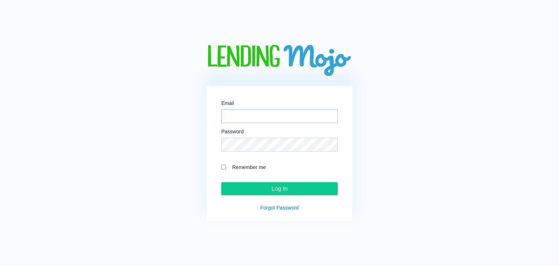
click at [233, 115] on input "Email" at bounding box center [279, 116] width 117 height 14
type input "[PERSON_NAME][EMAIL_ADDRESS][DOMAIN_NAME]"
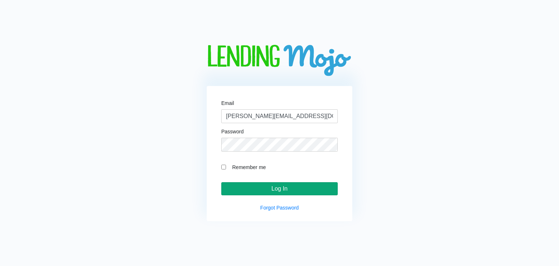
click at [267, 185] on input "Log In" at bounding box center [279, 188] width 117 height 13
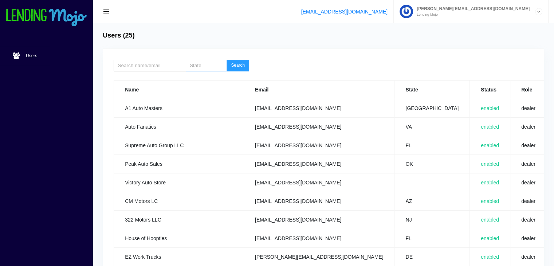
click at [209, 66] on input "search" at bounding box center [206, 66] width 41 height 12
type input "VA"
click at [242, 68] on button "Search" at bounding box center [238, 66] width 23 height 12
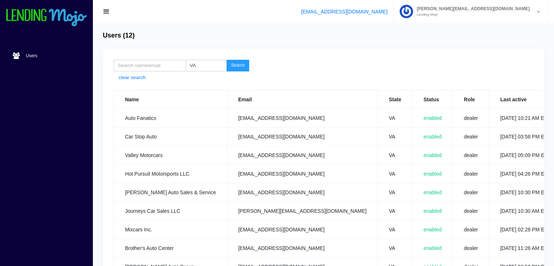
scroll to position [0, 52]
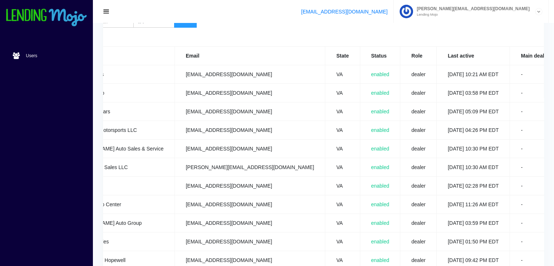
scroll to position [58, 0]
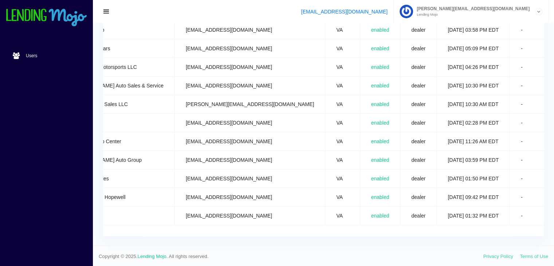
scroll to position [111, 0]
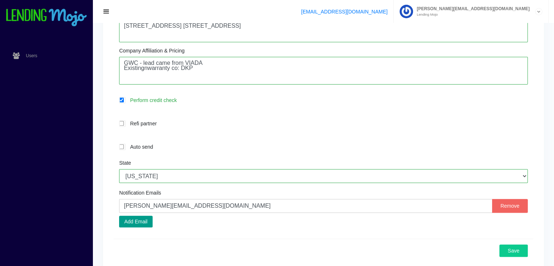
scroll to position [218, 0]
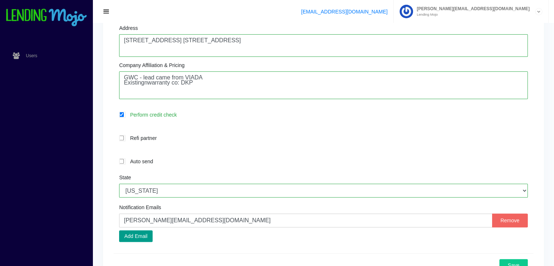
click at [554, 4] on div "support@lendingmojo.com albert@lendingmojo.com Lending Mojo Manage Account Sign…" at bounding box center [323, 11] width 461 height 23
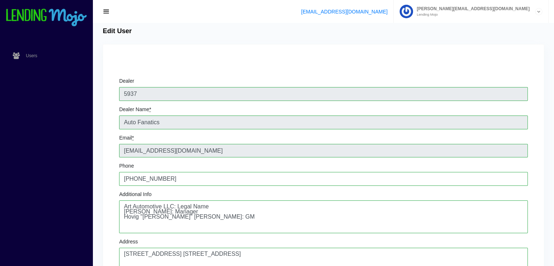
scroll to position [0, 0]
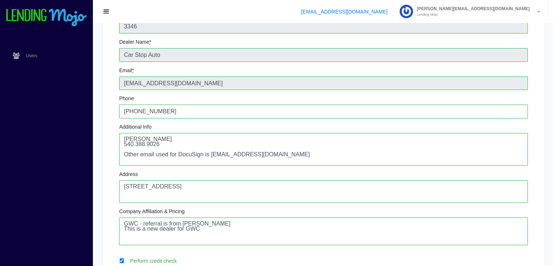
scroll to position [232, 0]
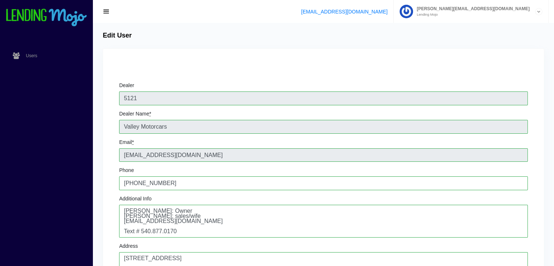
scroll to position [232, 0]
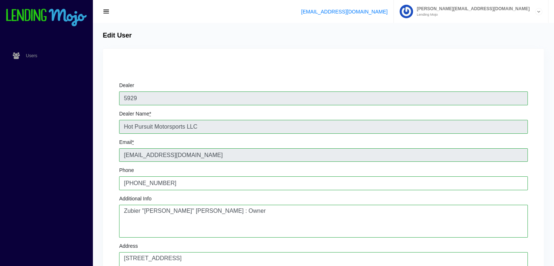
scroll to position [232, 0]
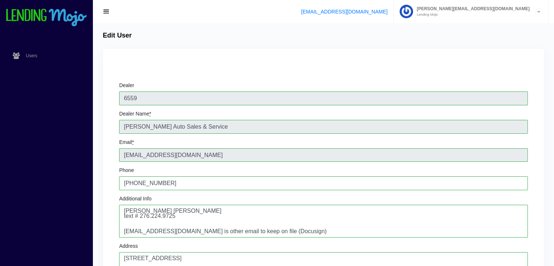
scroll to position [232, 0]
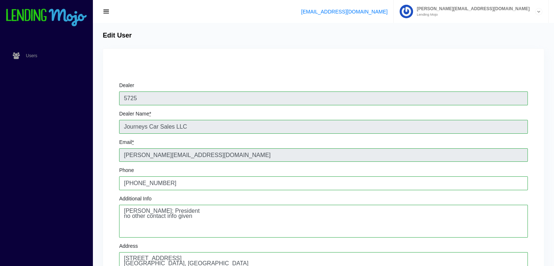
scroll to position [232, 0]
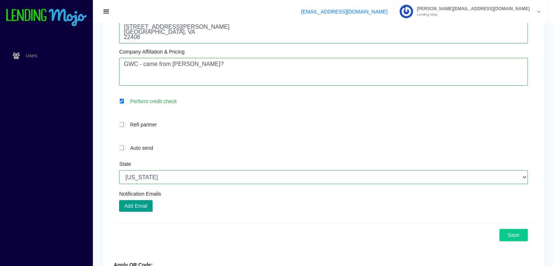
scroll to position [232, 0]
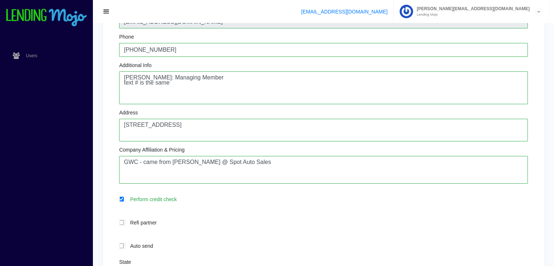
scroll to position [232, 0]
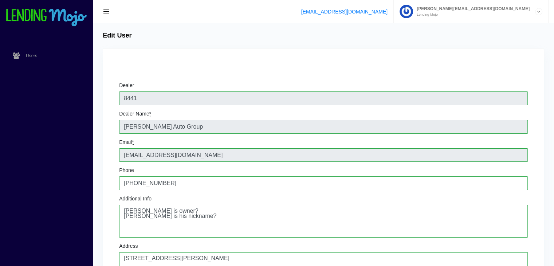
scroll to position [232, 0]
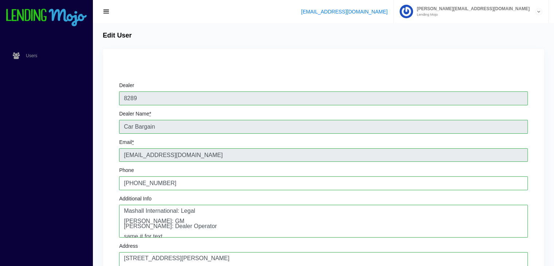
scroll to position [232, 0]
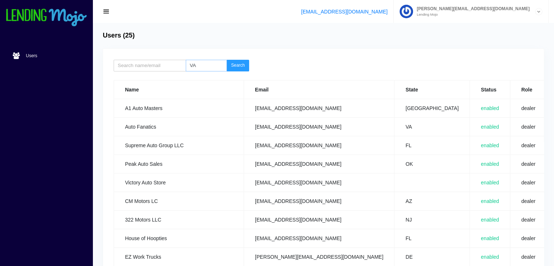
click at [208, 66] on input "VA" at bounding box center [206, 66] width 41 height 12
type input "V"
type input "MS"
click at [240, 66] on button "Search" at bounding box center [238, 66] width 23 height 12
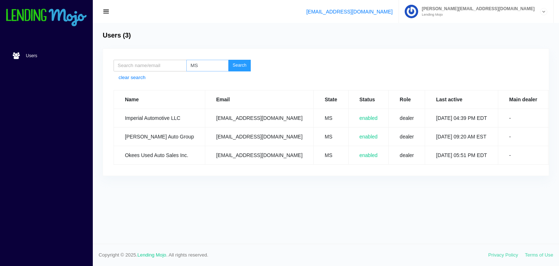
click at [211, 60] on input "MS" at bounding box center [207, 66] width 42 height 12
type input "M"
type input "TN"
click at [228, 60] on button "Search" at bounding box center [239, 66] width 23 height 12
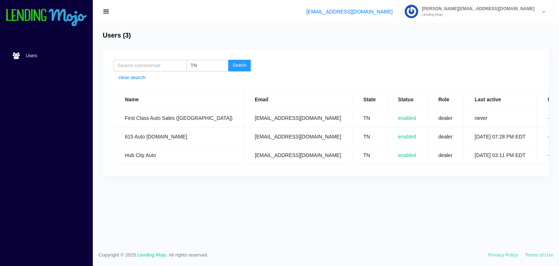
click at [236, 69] on button "Search" at bounding box center [239, 66] width 23 height 12
click at [209, 68] on input "TN" at bounding box center [207, 66] width 42 height 12
type input "T"
type input "LA"
click at [241, 66] on button "Search" at bounding box center [239, 66] width 23 height 12
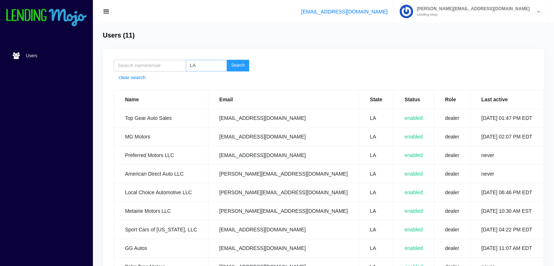
click at [208, 67] on input "LA" at bounding box center [206, 66] width 41 height 12
type input "L"
type input "NY"
click at [238, 63] on button "Search" at bounding box center [238, 66] width 23 height 12
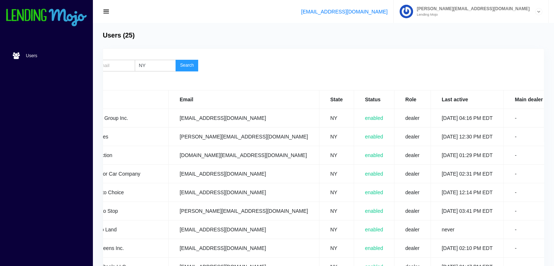
scroll to position [0, 52]
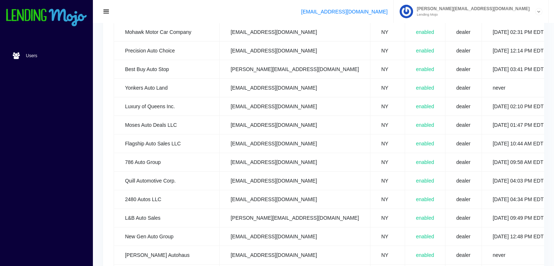
scroll to position [0, 0]
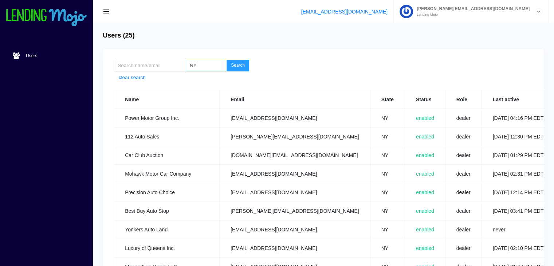
click at [202, 64] on input "NY" at bounding box center [206, 66] width 41 height 12
type input "N"
type input "FL"
click at [239, 66] on button "Search" at bounding box center [238, 66] width 23 height 12
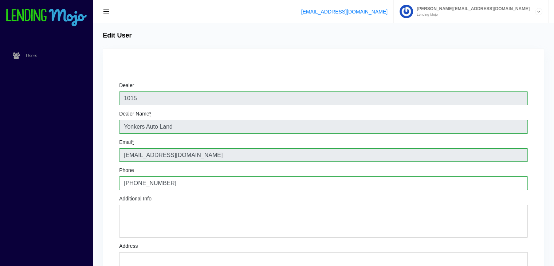
scroll to position [232, 0]
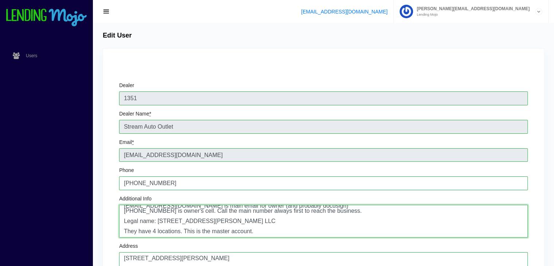
scroll to position [232, 0]
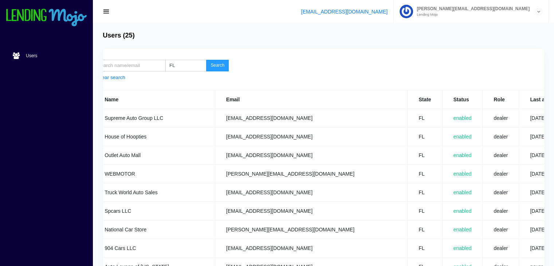
scroll to position [0, 63]
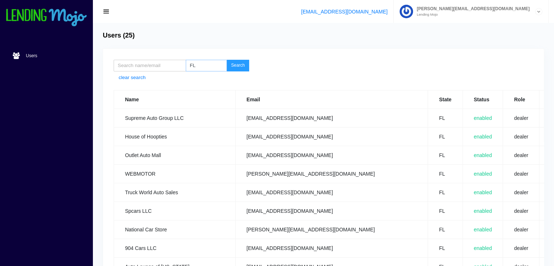
click at [207, 66] on input "FL" at bounding box center [206, 66] width 41 height 12
type input "F"
click at [240, 66] on button "Search" at bounding box center [238, 66] width 23 height 12
click at [205, 66] on input "PA" at bounding box center [206, 66] width 41 height 12
type input "P"
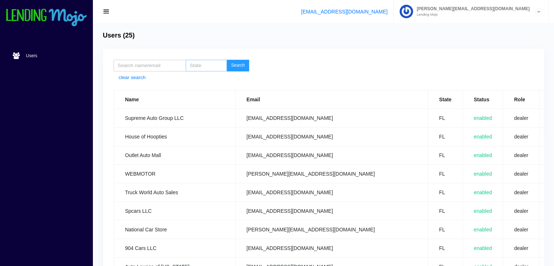
type input "D"
click at [231, 64] on button "Search" at bounding box center [238, 66] width 23 height 12
click at [208, 67] on input "MD" at bounding box center [206, 66] width 41 height 12
type input "M"
type input "NC"
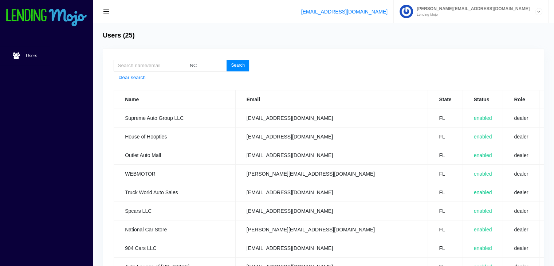
click at [237, 66] on button "Search" at bounding box center [238, 66] width 23 height 12
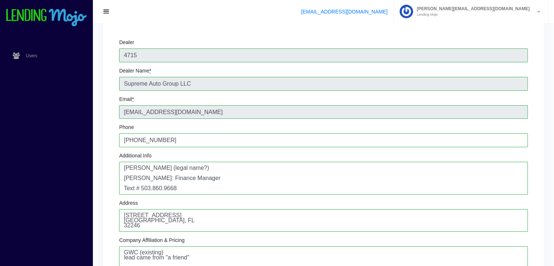
scroll to position [19, 0]
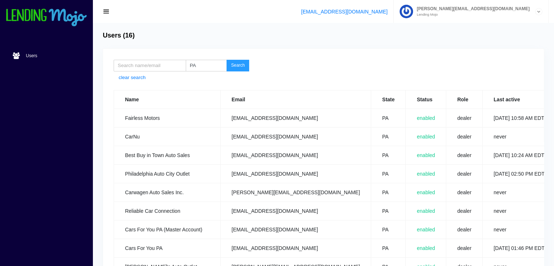
scroll to position [186, 0]
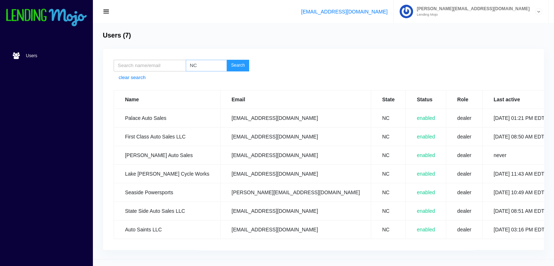
click at [203, 69] on input "NC" at bounding box center [206, 66] width 41 height 12
type input "N"
type input "SC"
click at [240, 70] on button "Search" at bounding box center [238, 66] width 23 height 12
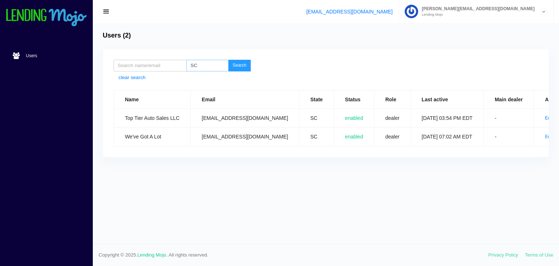
click at [213, 66] on input "SC" at bounding box center [207, 66] width 42 height 12
type input "S"
type input "AL"
click at [243, 64] on button "Search" at bounding box center [239, 66] width 23 height 12
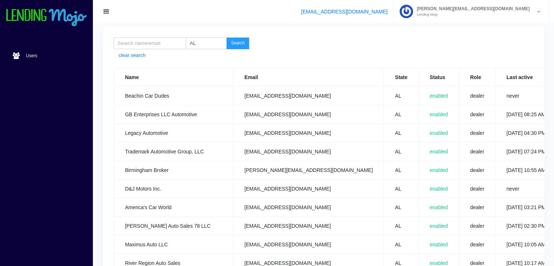
scroll to position [22, 0]
click at [209, 39] on input "AL" at bounding box center [206, 44] width 41 height 12
type input "A"
click at [240, 44] on button "Search" at bounding box center [238, 44] width 23 height 12
click at [204, 40] on input "GA" at bounding box center [206, 44] width 41 height 12
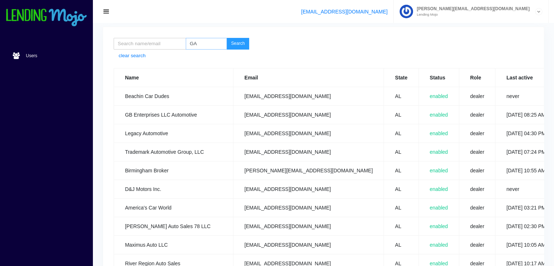
type input "G"
type input "CT"
click at [234, 45] on button "Search" at bounding box center [238, 44] width 23 height 12
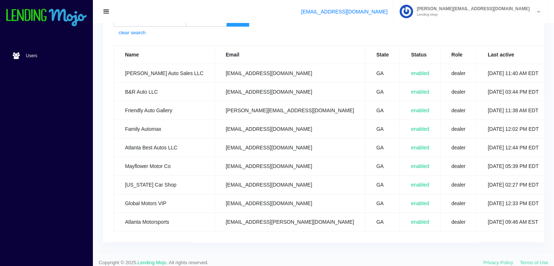
scroll to position [46, 0]
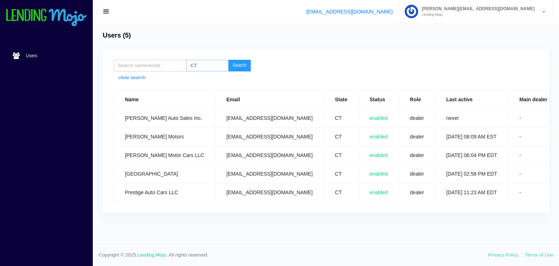
click at [205, 66] on input "CT" at bounding box center [207, 66] width 42 height 12
type input "C"
click at [241, 64] on button "Search" at bounding box center [239, 66] width 23 height 12
click at [205, 66] on input "NJ" at bounding box center [207, 66] width 42 height 12
type input "N"
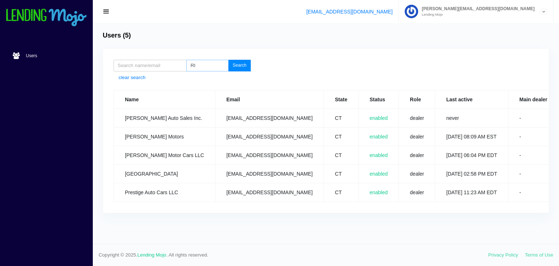
type input "RI"
click at [245, 63] on button "Search" at bounding box center [239, 66] width 23 height 12
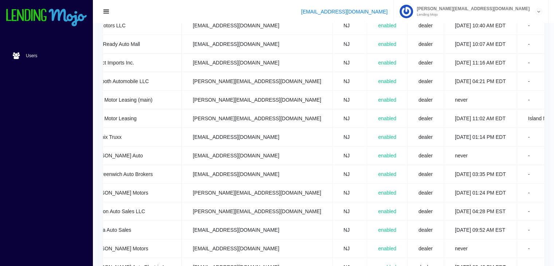
scroll to position [0, 79]
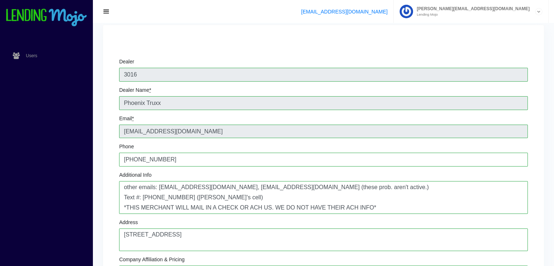
scroll to position [23, 0]
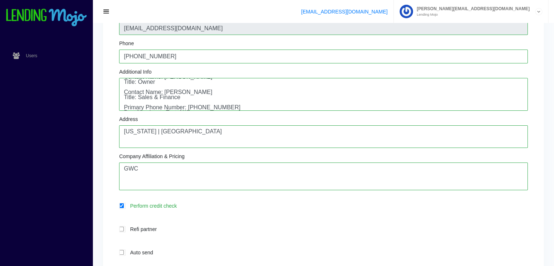
scroll to position [15, 0]
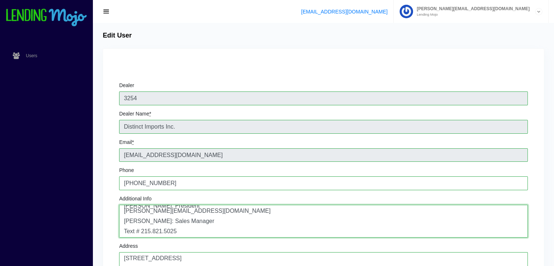
scroll to position [232, 0]
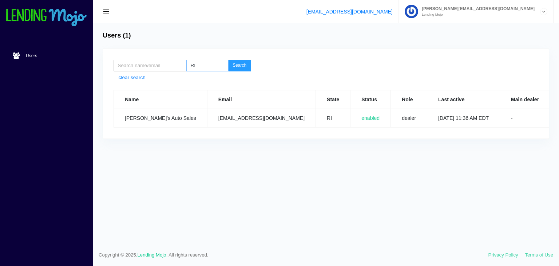
click at [215, 65] on input "RI" at bounding box center [207, 66] width 42 height 12
type input "R"
type input "MA"
click at [245, 65] on button "Search" at bounding box center [239, 66] width 23 height 12
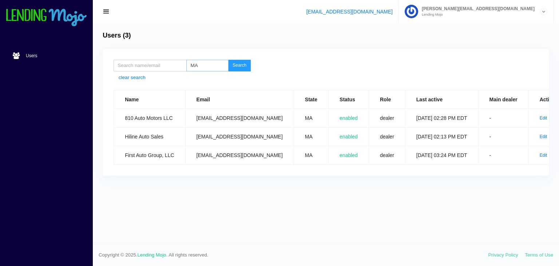
click at [206, 67] on input "MA" at bounding box center [207, 66] width 42 height 12
type input "M"
click at [206, 67] on input "search" at bounding box center [207, 66] width 42 height 12
type input "VT"
click at [240, 65] on button "Search" at bounding box center [239, 66] width 23 height 12
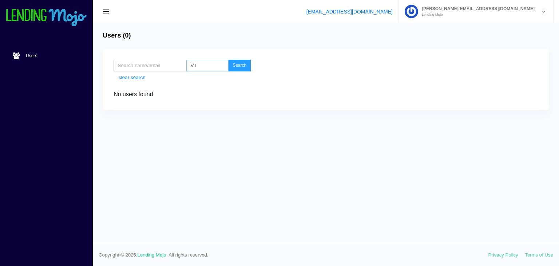
click at [208, 66] on input "VT" at bounding box center [207, 66] width 42 height 12
type input "V"
click at [236, 68] on button "Search" at bounding box center [239, 66] width 23 height 12
click at [210, 69] on input "ME" at bounding box center [207, 66] width 42 height 12
type input "M"
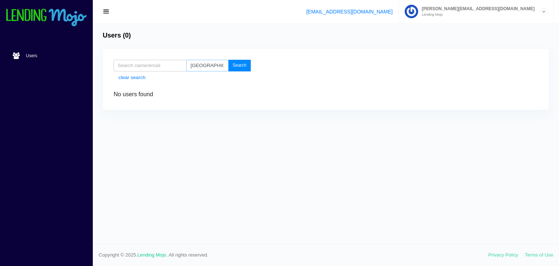
type input "TX"
click at [247, 69] on button "Search" at bounding box center [239, 66] width 23 height 12
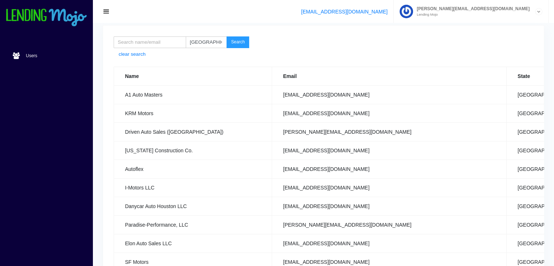
scroll to position [22, 0]
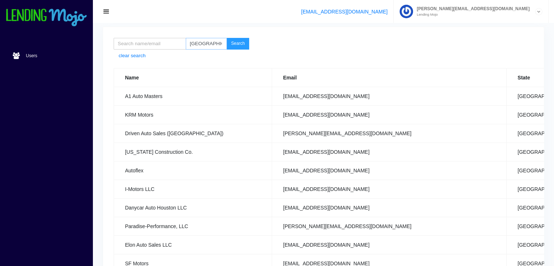
click at [202, 44] on input "[GEOGRAPHIC_DATA]" at bounding box center [206, 44] width 41 height 12
type input "T"
type input "IN"
click at [232, 44] on button "Search" at bounding box center [238, 44] width 23 height 12
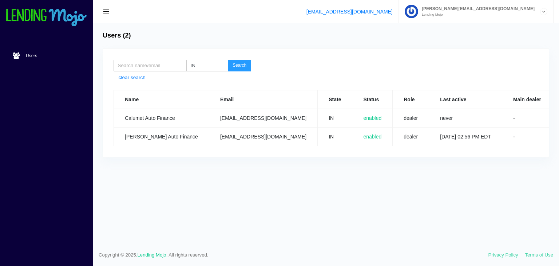
click at [559, 138] on link "Edit" at bounding box center [568, 136] width 8 height 5
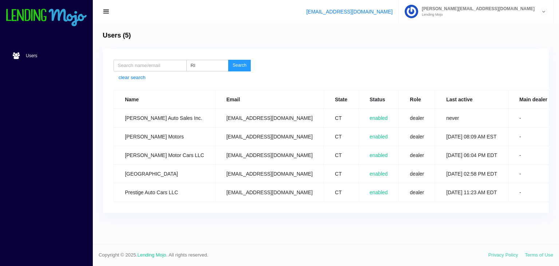
click at [206, 63] on input "RI" at bounding box center [207, 66] width 42 height 12
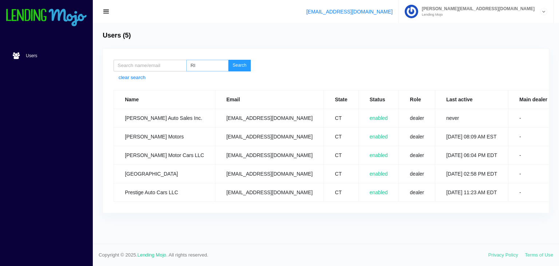
type input "R"
type input "NY"
click at [243, 66] on button "Search" at bounding box center [239, 66] width 23 height 12
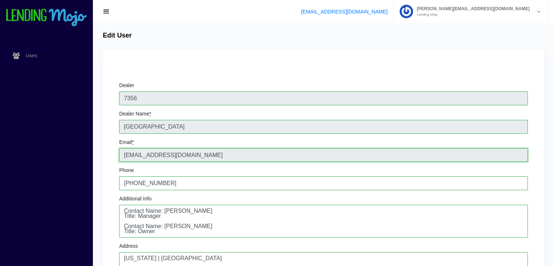
drag, startPoint x: 197, startPoint y: 156, endPoint x: 119, endPoint y: 153, distance: 78.0
click at [119, 153] on input "[EMAIL_ADDRESS][DOMAIN_NAME]" at bounding box center [323, 155] width 409 height 14
drag, startPoint x: 216, startPoint y: 155, endPoint x: 119, endPoint y: 151, distance: 96.6
click at [119, 151] on input "vernonmotors24@gmail.com" at bounding box center [323, 155] width 409 height 14
drag, startPoint x: 214, startPoint y: 155, endPoint x: 118, endPoint y: 164, distance: 96.2
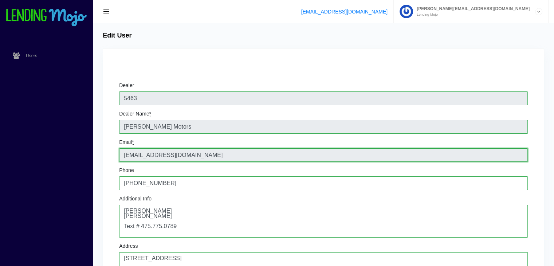
click at [118, 164] on div "Dealer 5463 Dealer Name * [PERSON_NAME] Motors Email * [EMAIL_ADDRESS][DOMAIN_N…" at bounding box center [324, 265] width 420 height 377
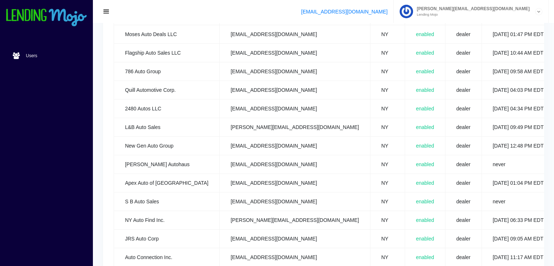
scroll to position [374, 0]
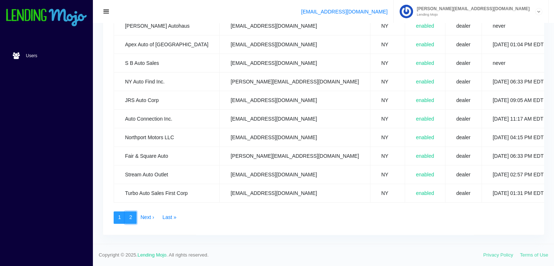
click at [128, 211] on link "2" at bounding box center [131, 217] width 12 height 12
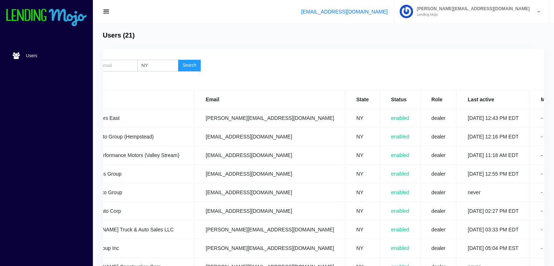
scroll to position [0, 77]
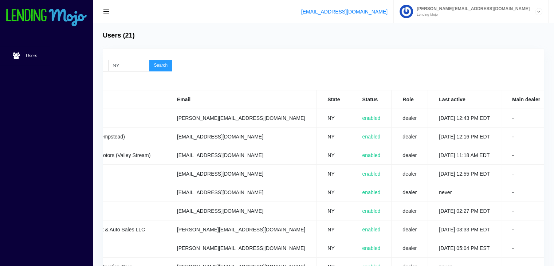
drag, startPoint x: 243, startPoint y: 231, endPoint x: 167, endPoint y: 231, distance: 75.8
click at [167, 231] on td "jamie@smuckerauto.com" at bounding box center [241, 229] width 150 height 19
copy td "jamie@smuckerauto.com"
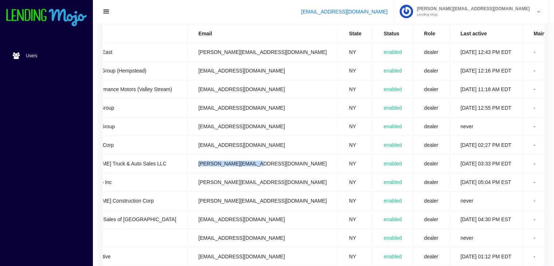
scroll to position [0, 57]
drag, startPoint x: 253, startPoint y: 182, endPoint x: 189, endPoint y: 188, distance: 63.9
click at [189, 188] on td "david@ultimateny.com" at bounding box center [261, 182] width 150 height 19
copy td "david@ultimateny.com"
click at [189, 188] on td "david@ultimateny.com" at bounding box center [261, 182] width 150 height 19
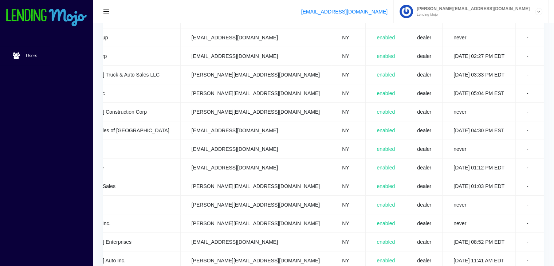
scroll to position [0, 63]
drag, startPoint x: 255, startPoint y: 168, endPoint x: 176, endPoint y: 170, distance: 79.1
click at [180, 170] on td "drivenautony@gmail.com" at bounding box center [255, 167] width 150 height 19
copy td "drivenautony@gmail.com"
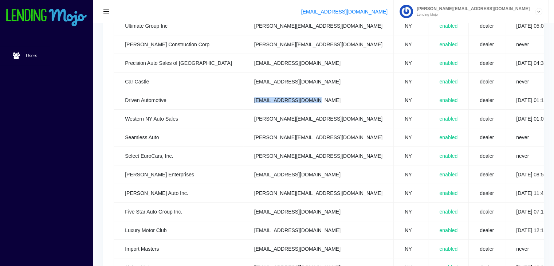
scroll to position [223, 0]
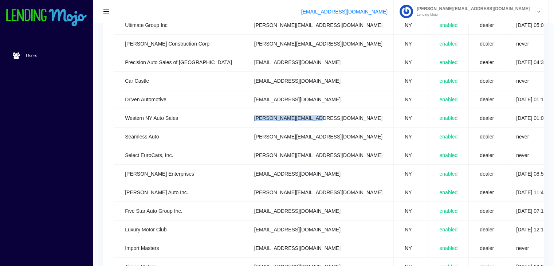
drag, startPoint x: 316, startPoint y: 119, endPoint x: 244, endPoint y: 115, distance: 72.2
click at [244, 115] on td "anthony@wnyauto585.com" at bounding box center [318, 118] width 150 height 19
copy td "anthony@wnyauto585.com"
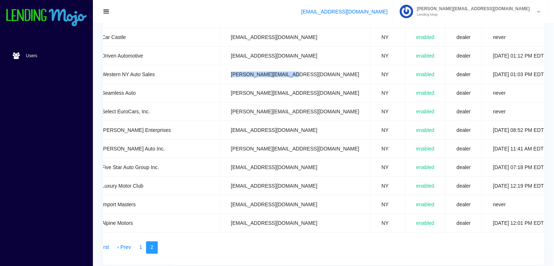
scroll to position [0, 26]
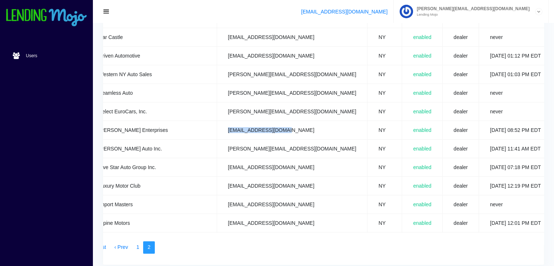
drag, startPoint x: 284, startPoint y: 129, endPoint x: 215, endPoint y: 130, distance: 68.8
click at [217, 130] on td "Hauerauto@verizon.net" at bounding box center [292, 130] width 150 height 19
copy td "Hauerauto@verizon.net"
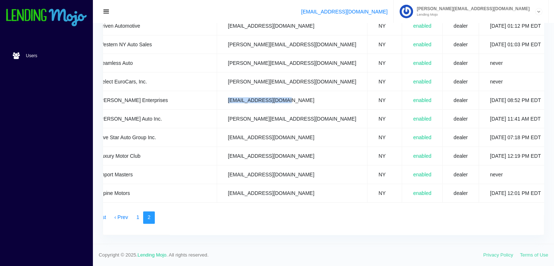
scroll to position [0, 0]
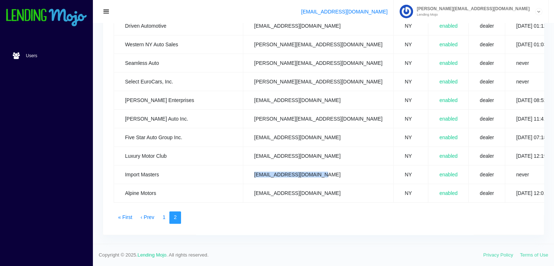
drag, startPoint x: 320, startPoint y: 169, endPoint x: 241, endPoint y: 168, distance: 79.0
click at [243, 168] on td "armin.baratian@gmail.com" at bounding box center [318, 174] width 150 height 19
copy td "armin.baratian@gmail.com"
drag, startPoint x: 328, startPoint y: 75, endPoint x: 246, endPoint y: 81, distance: 82.5
click at [246, 81] on td "josserman@selecteurocars.com" at bounding box center [318, 81] width 150 height 19
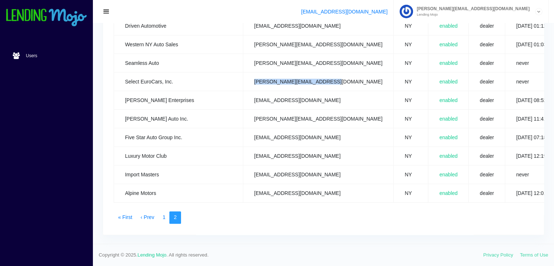
copy td "josserman@selecteurocars.com"
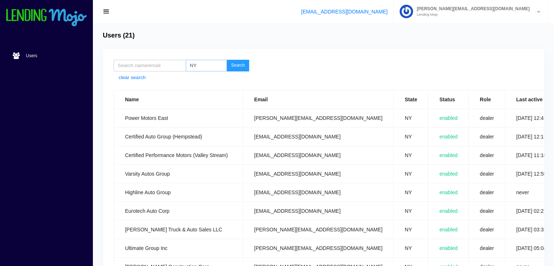
click at [206, 67] on input "NY" at bounding box center [206, 66] width 41 height 12
type input "N"
click at [240, 64] on button "Search" at bounding box center [238, 66] width 23 height 12
click at [209, 68] on input "VA" at bounding box center [206, 66] width 41 height 12
type input "V"
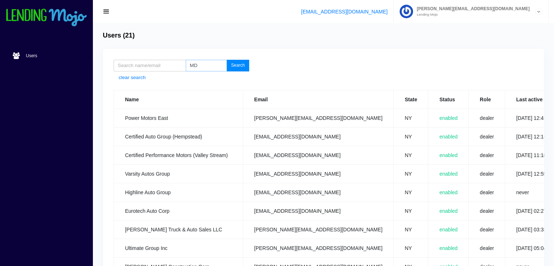
type input "MD"
click at [235, 66] on button "Search" at bounding box center [238, 66] width 23 height 12
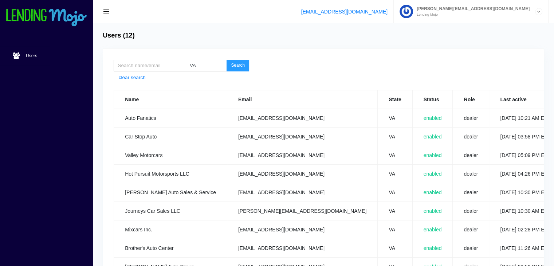
scroll to position [113, 0]
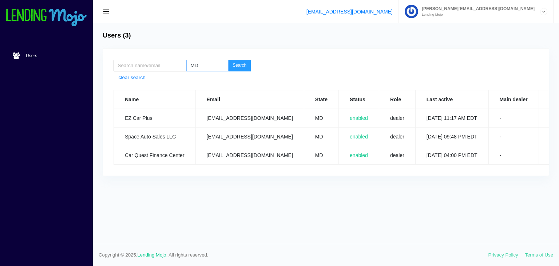
click at [207, 66] on input "MD" at bounding box center [207, 66] width 42 height 12
type input "M"
type input "NJ"
click at [243, 64] on button "Search" at bounding box center [239, 66] width 23 height 12
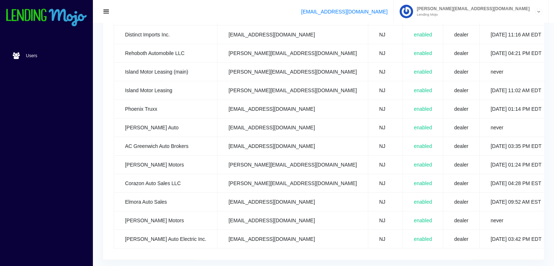
scroll to position [150, 0]
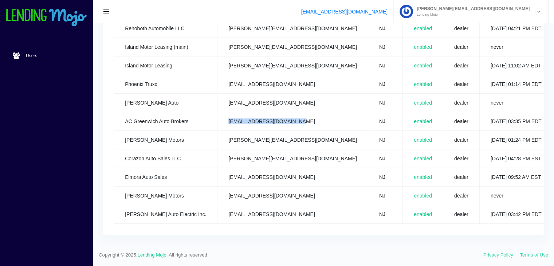
drag, startPoint x: 283, startPoint y: 114, endPoint x: 206, endPoint y: 121, distance: 77.8
click at [217, 121] on td "greenwichmotors@yahoo.com" at bounding box center [292, 121] width 150 height 19
copy td "greenwichmotors@yahoo.com"
drag, startPoint x: 291, startPoint y: 133, endPoint x: 208, endPoint y: 133, distance: 83.0
click at [217, 133] on td "jimmy@leonardperrymotors.net" at bounding box center [292, 140] width 150 height 19
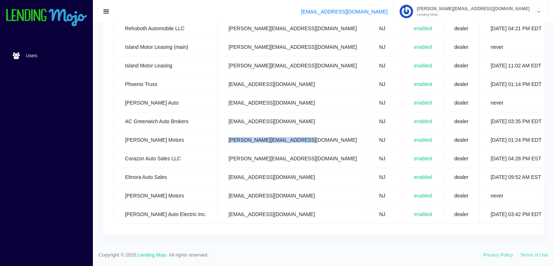
copy td "jimmy@leonardperrymotors.net"
drag, startPoint x: 288, startPoint y: 150, endPoint x: 206, endPoint y: 154, distance: 82.8
click at [217, 154] on td "daniel@corazonautosales.com" at bounding box center [292, 158] width 150 height 19
copy td "daniel@corazonautosales.com"
drag, startPoint x: 278, startPoint y: 172, endPoint x: 209, endPoint y: 176, distance: 68.2
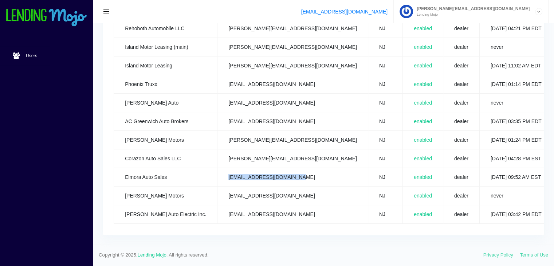
click at [217, 176] on td "elmoraautosales@gmail.com" at bounding box center [292, 177] width 150 height 19
copy td "elmoraautosales@gmail.com"
drag, startPoint x: 269, startPoint y: 191, endPoint x: 207, endPoint y: 192, distance: 62.3
click at [217, 192] on td "samsec@comcast.net" at bounding box center [292, 195] width 150 height 19
copy td "samsec@comcast.net"
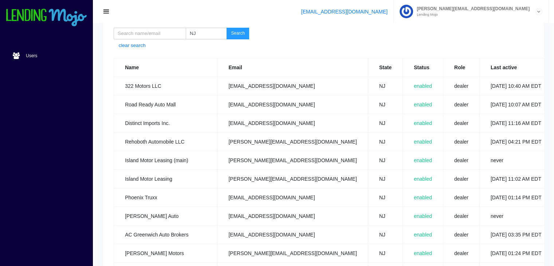
scroll to position [22, 0]
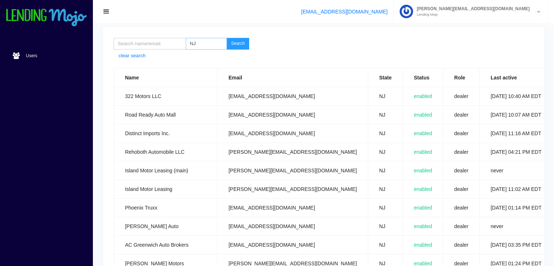
click at [204, 42] on input "NJ" at bounding box center [206, 44] width 41 height 12
type input "N"
type input "GA"
click at [238, 41] on button "Search" at bounding box center [238, 44] width 23 height 12
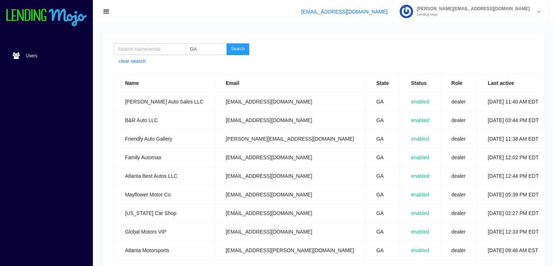
scroll to position [57, 0]
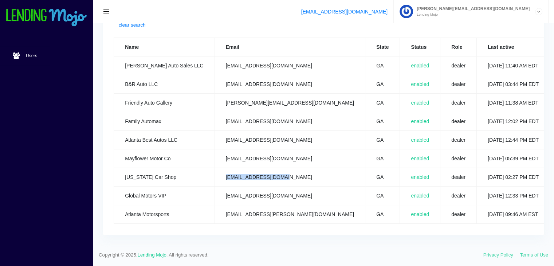
drag, startPoint x: 266, startPoint y: 171, endPoint x: 192, endPoint y: 170, distance: 73.9
click at [215, 170] on td "carquest247@gmail.com" at bounding box center [290, 177] width 150 height 19
copy td "carquest247@gmail.com"
drag, startPoint x: 274, startPoint y: 188, endPoint x: 196, endPoint y: 191, distance: 77.3
click at [215, 191] on td "globalmotorsga@gmail.com" at bounding box center [290, 195] width 150 height 19
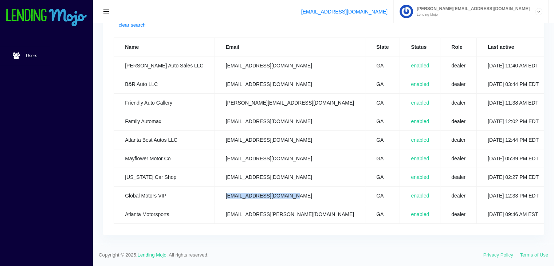
copy td "globalmotorsga@gmail.com"
drag, startPoint x: 266, startPoint y: 76, endPoint x: 191, endPoint y: 78, distance: 75.4
click at [215, 78] on td "bnrauto9063@gmail.com" at bounding box center [290, 84] width 150 height 19
copy td "bnrauto9063@gmail.com"
drag, startPoint x: 266, startPoint y: 133, endPoint x: 194, endPoint y: 134, distance: 72.5
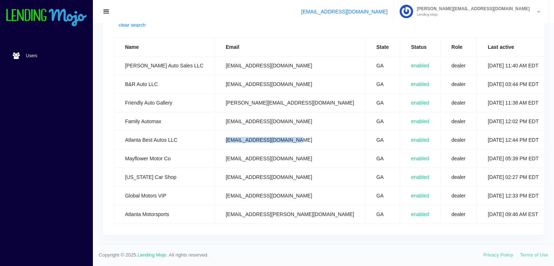
click at [215, 134] on td "finance@atl-bestautos.com" at bounding box center [290, 140] width 150 height 19
copy td "finance@atl-bestautos.com"
drag, startPoint x: 294, startPoint y: 210, endPoint x: 198, endPoint y: 210, distance: 96.5
click at [215, 210] on td "atlantamotorsports.amadou@gmail.com" at bounding box center [290, 214] width 150 height 19
copy td "atlantamotorsports.amadou@gmail.com"
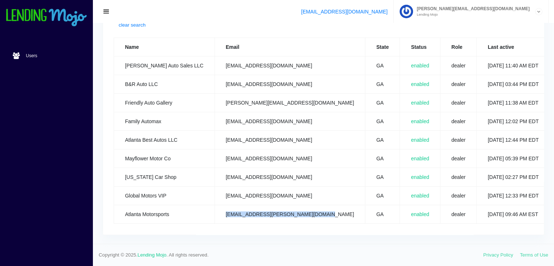
scroll to position [0, 0]
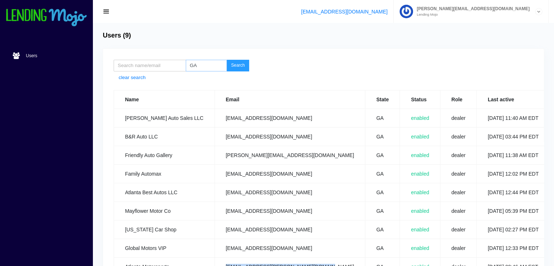
click at [203, 66] on input "GA" at bounding box center [206, 66] width 41 height 12
type input "G"
type input "AL"
click at [239, 64] on button "Search" at bounding box center [238, 66] width 23 height 12
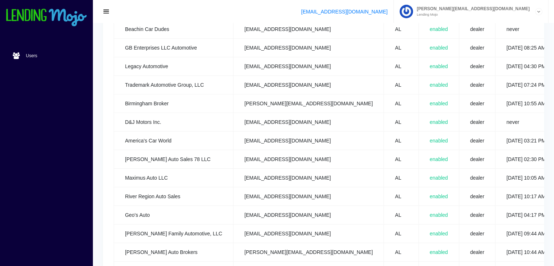
scroll to position [95, 0]
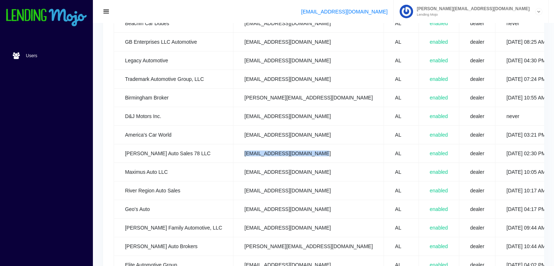
drag, startPoint x: 297, startPoint y: 155, endPoint x: 221, endPoint y: 156, distance: 76.1
click at [233, 156] on td "[EMAIL_ADDRESS][DOMAIN_NAME]" at bounding box center [308, 153] width 150 height 19
copy td "[EMAIL_ADDRESS][DOMAIN_NAME]"
drag, startPoint x: 294, startPoint y: 170, endPoint x: 217, endPoint y: 169, distance: 76.9
click at [233, 169] on td "[EMAIL_ADDRESS][DOMAIN_NAME]" at bounding box center [308, 172] width 150 height 19
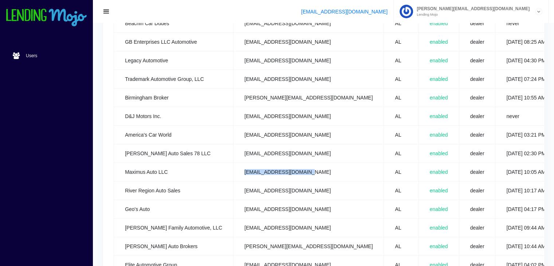
copy td "[EMAIL_ADDRESS][DOMAIN_NAME]"
drag, startPoint x: 293, startPoint y: 190, endPoint x: 223, endPoint y: 188, distance: 70.3
click at [233, 188] on td "[EMAIL_ADDRESS][DOMAIN_NAME]" at bounding box center [308, 190] width 150 height 19
drag, startPoint x: 294, startPoint y: 190, endPoint x: 214, endPoint y: 188, distance: 79.4
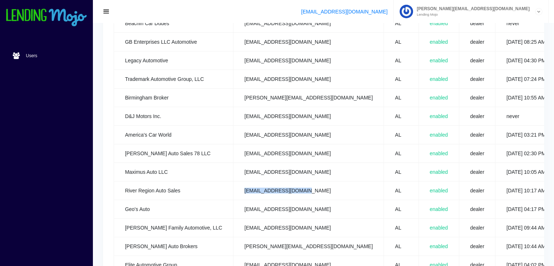
click at [214, 188] on tr "River Region Auto Sales [EMAIL_ADDRESS][DOMAIN_NAME] AL enabled dealer [DATE] 1…" at bounding box center [387, 190] width 546 height 19
copy tr "[EMAIL_ADDRESS][DOMAIN_NAME]"
drag, startPoint x: 303, startPoint y: 227, endPoint x: 221, endPoint y: 223, distance: 81.7
click at [233, 223] on td "[EMAIL_ADDRESS][DOMAIN_NAME]" at bounding box center [308, 228] width 150 height 19
copy td "[EMAIL_ADDRESS][DOMAIN_NAME]"
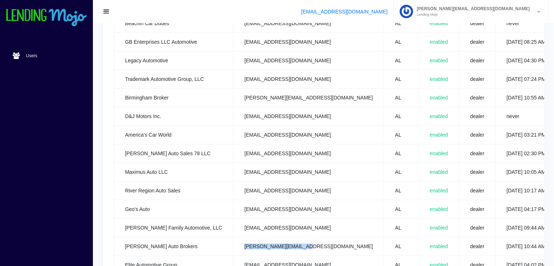
drag, startPoint x: 286, startPoint y: 246, endPoint x: 224, endPoint y: 245, distance: 61.2
click at [233, 245] on td "[PERSON_NAME][EMAIL_ADDRESS][DOMAIN_NAME]" at bounding box center [308, 246] width 150 height 19
copy td "[PERSON_NAME][EMAIL_ADDRESS][DOMAIN_NAME]"
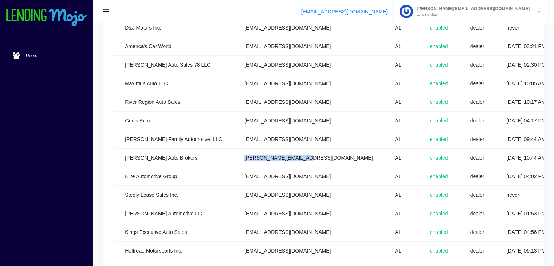
scroll to position [191, 0]
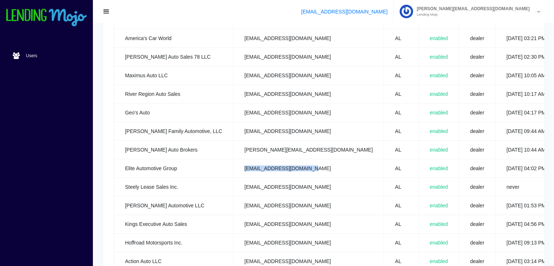
drag, startPoint x: 290, startPoint y: 164, endPoint x: 221, endPoint y: 165, distance: 68.9
click at [233, 165] on td "[EMAIL_ADDRESS][DOMAIN_NAME]" at bounding box center [308, 168] width 150 height 19
copy td "[EMAIL_ADDRESS][DOMAIN_NAME]"
drag, startPoint x: 290, startPoint y: 188, endPoint x: 225, endPoint y: 190, distance: 64.9
click at [233, 190] on td "[EMAIL_ADDRESS][DOMAIN_NAME]" at bounding box center [308, 187] width 150 height 19
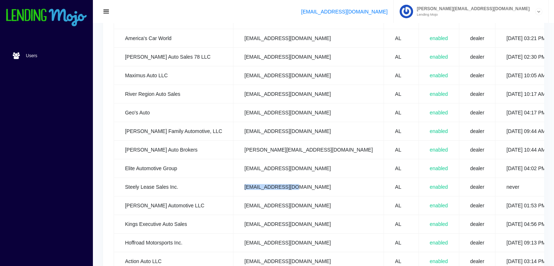
copy td "[EMAIL_ADDRESS][DOMAIN_NAME]"
